Goal: Transaction & Acquisition: Purchase product/service

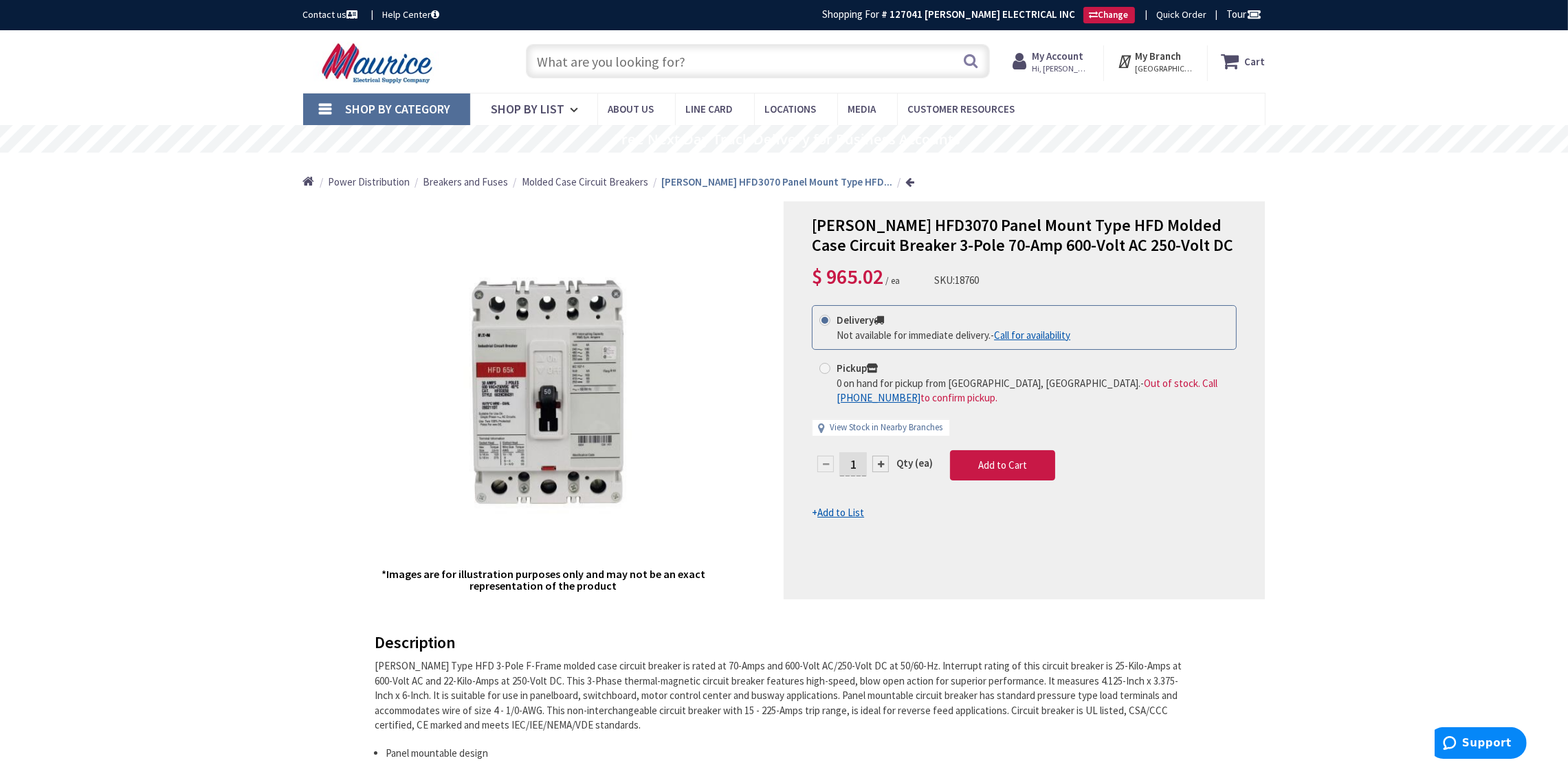
click at [694, 66] on input "text" at bounding box center [758, 61] width 464 height 35
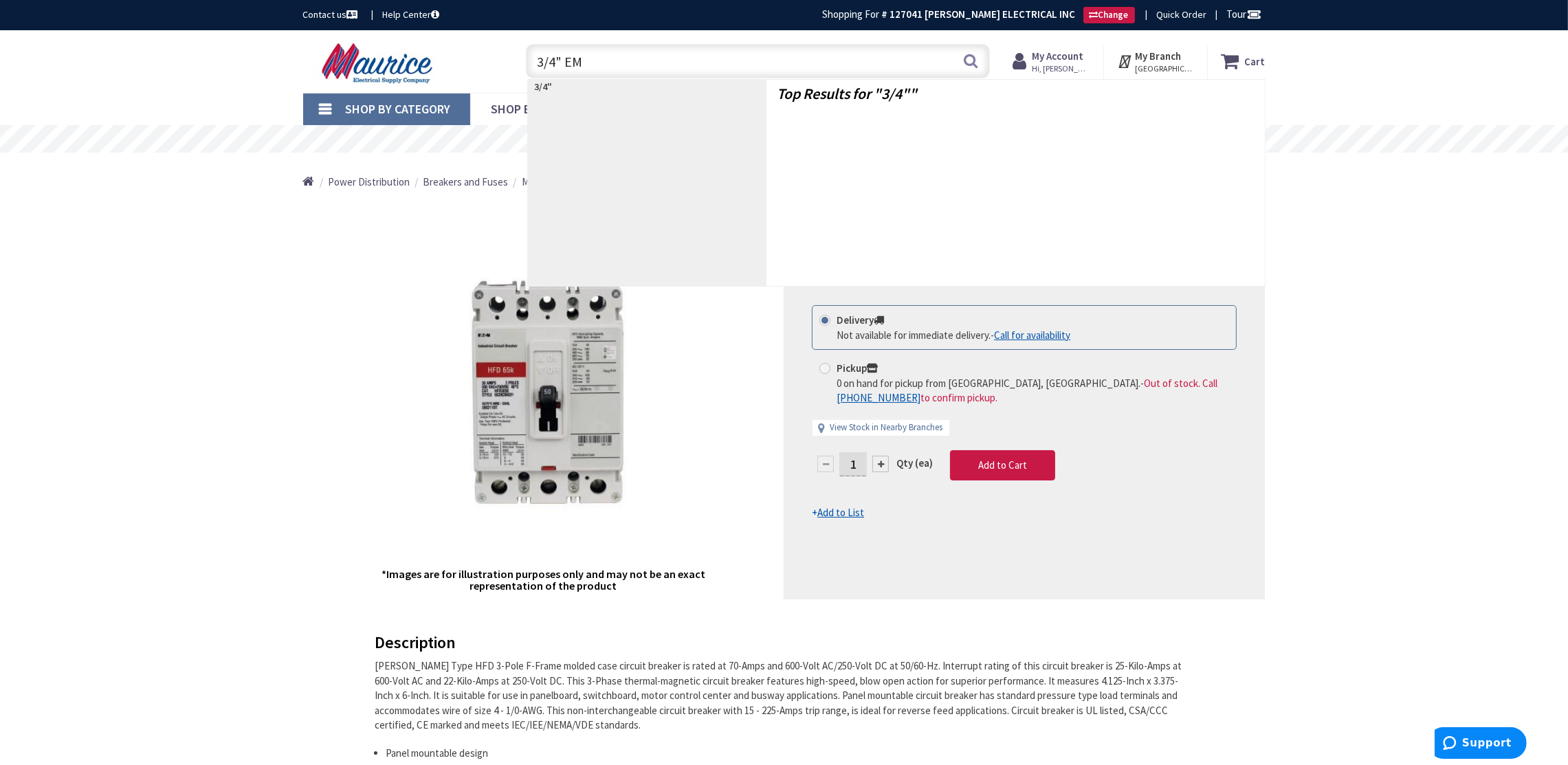
type input "3/4" EMT"
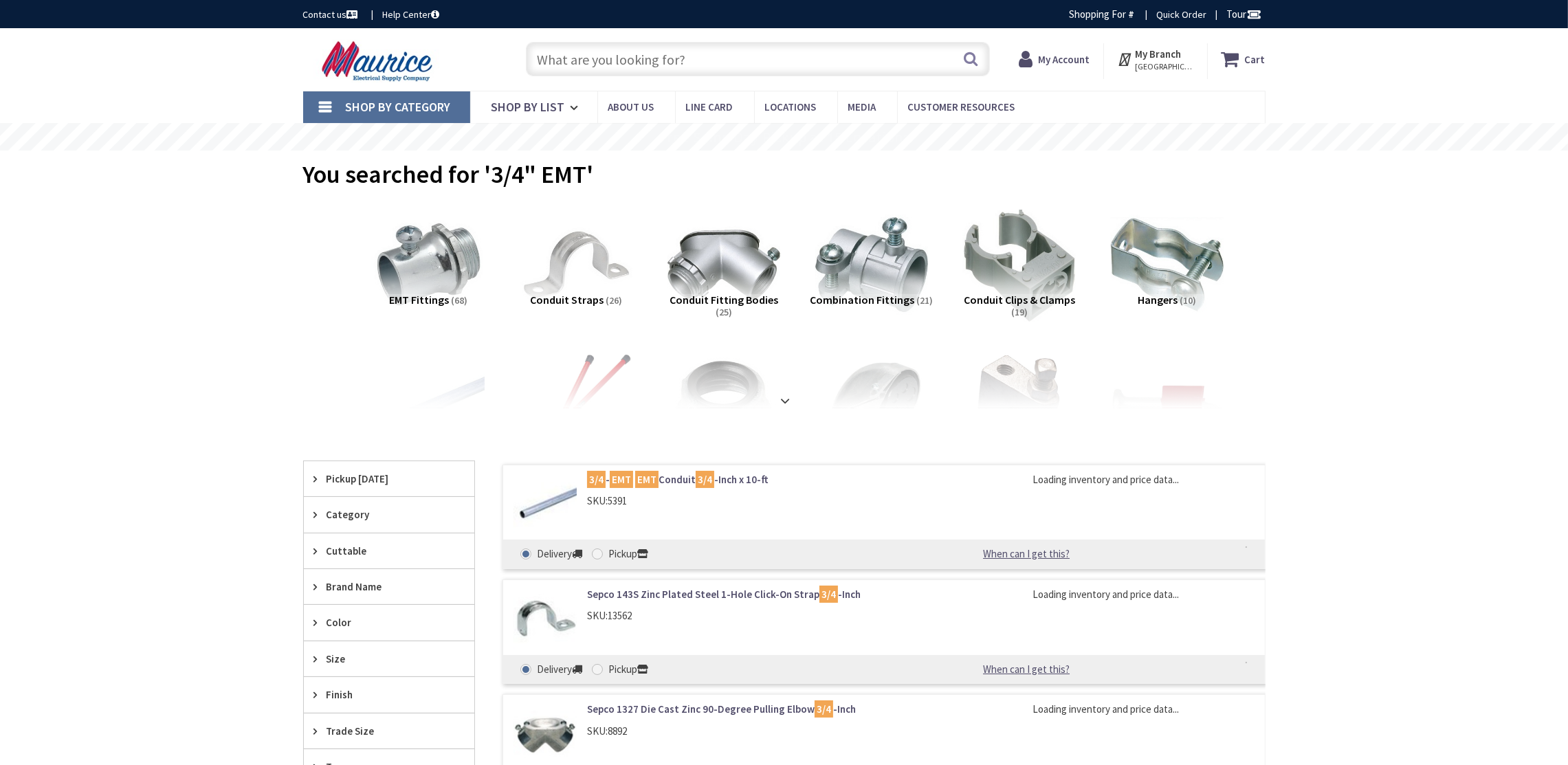
click at [603, 481] on mark "3/4" at bounding box center [596, 479] width 18 height 17
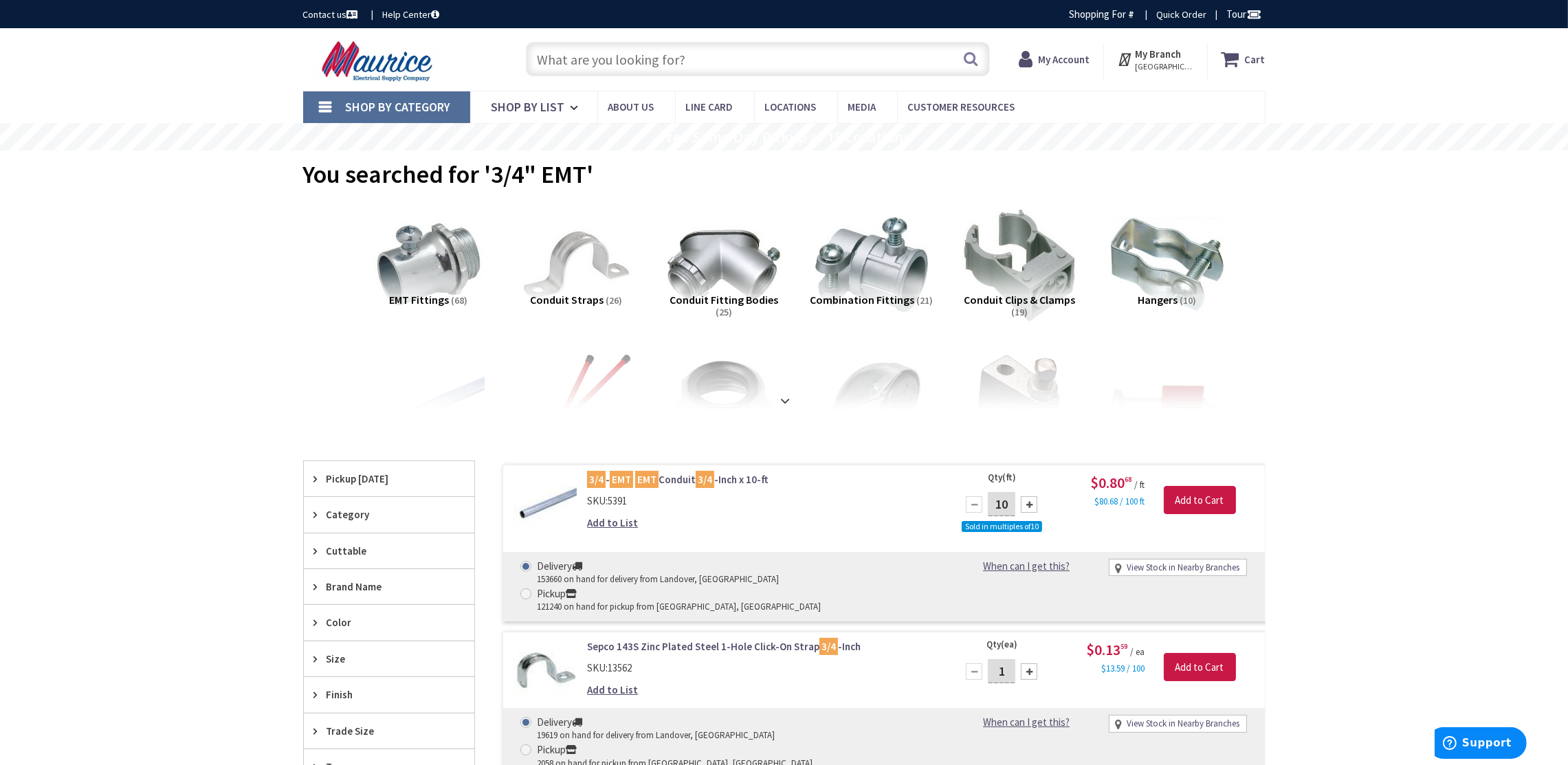
type input "[PERSON_NAME] Dr, [PERSON_NAME][GEOGRAPHIC_DATA], [GEOGRAPHIC_DATA]"
